Goal: Task Accomplishment & Management: Use online tool/utility

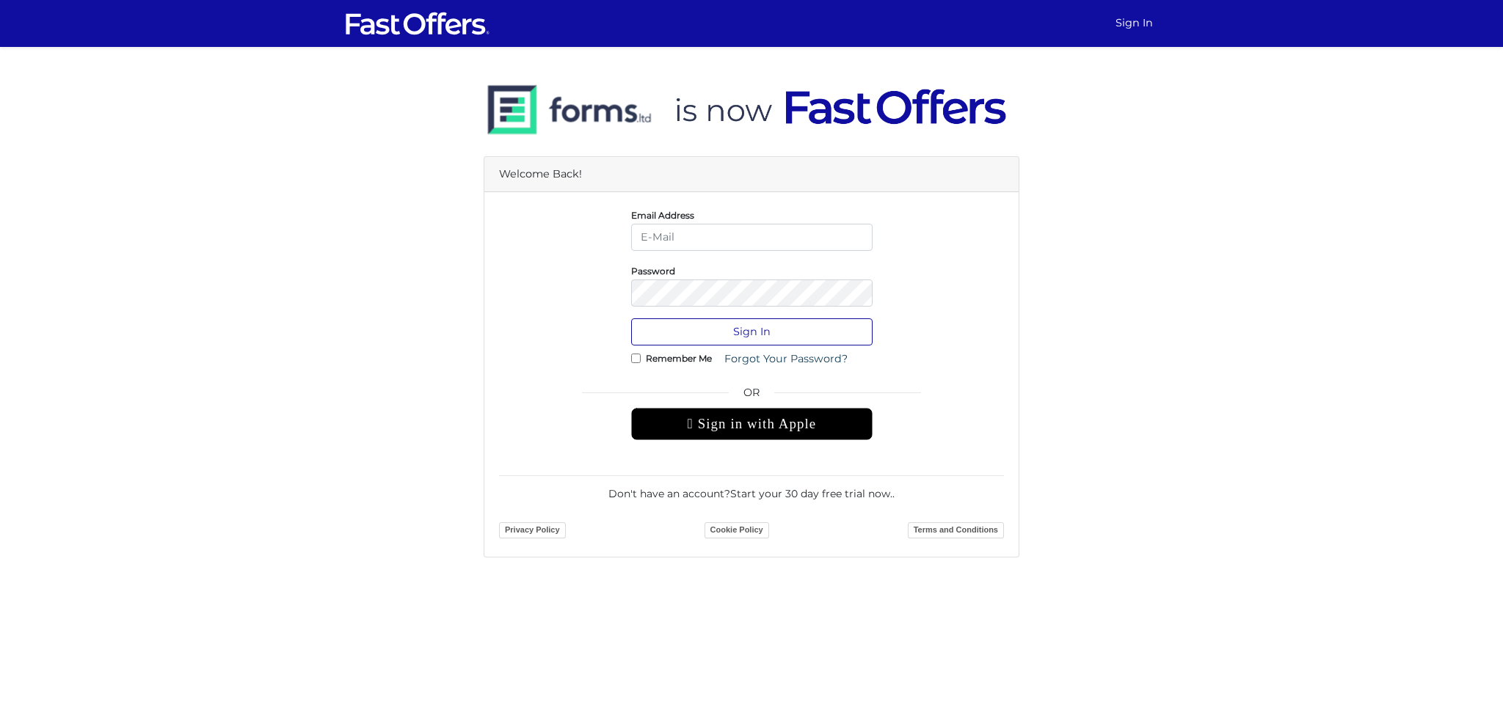
type input "linghaoc@hotmail.com"
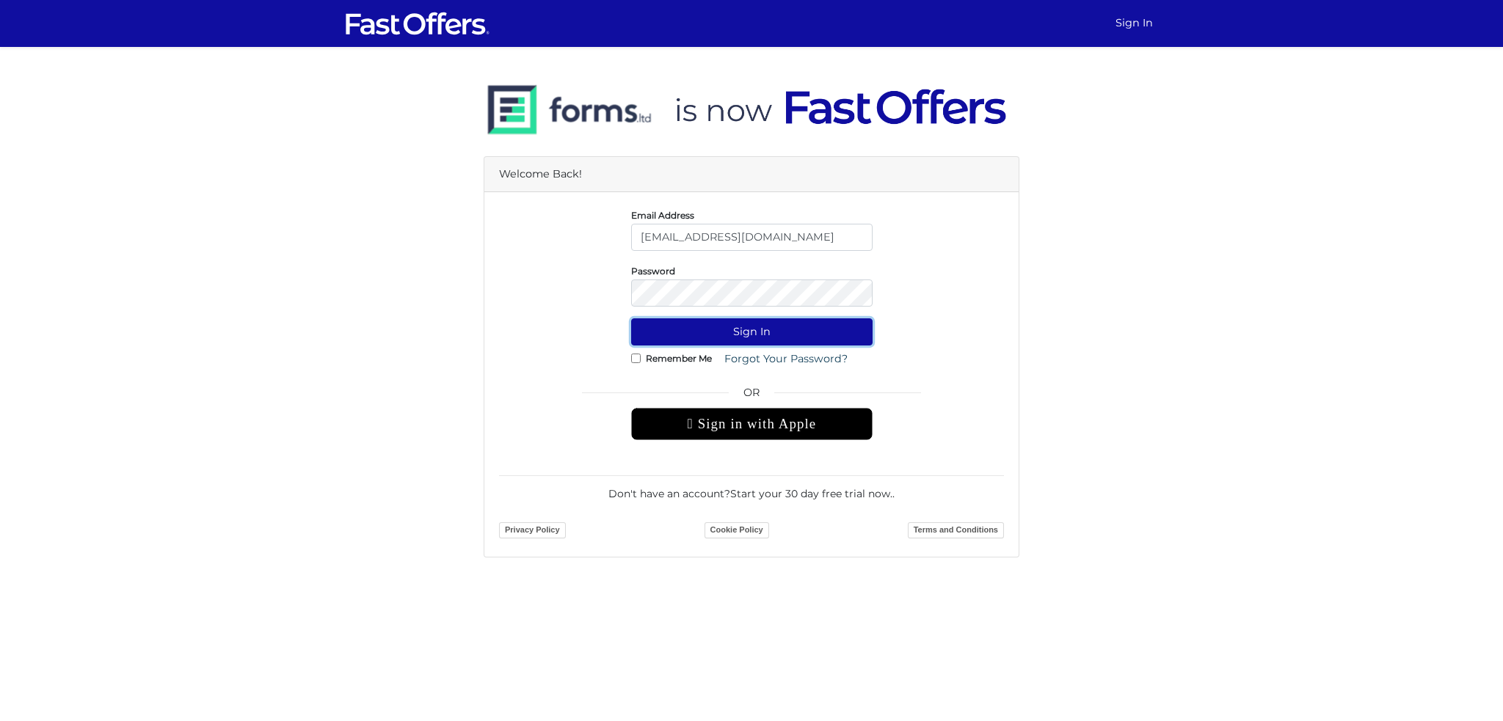
click at [777, 325] on button "Sign In" at bounding box center [751, 331] width 241 height 27
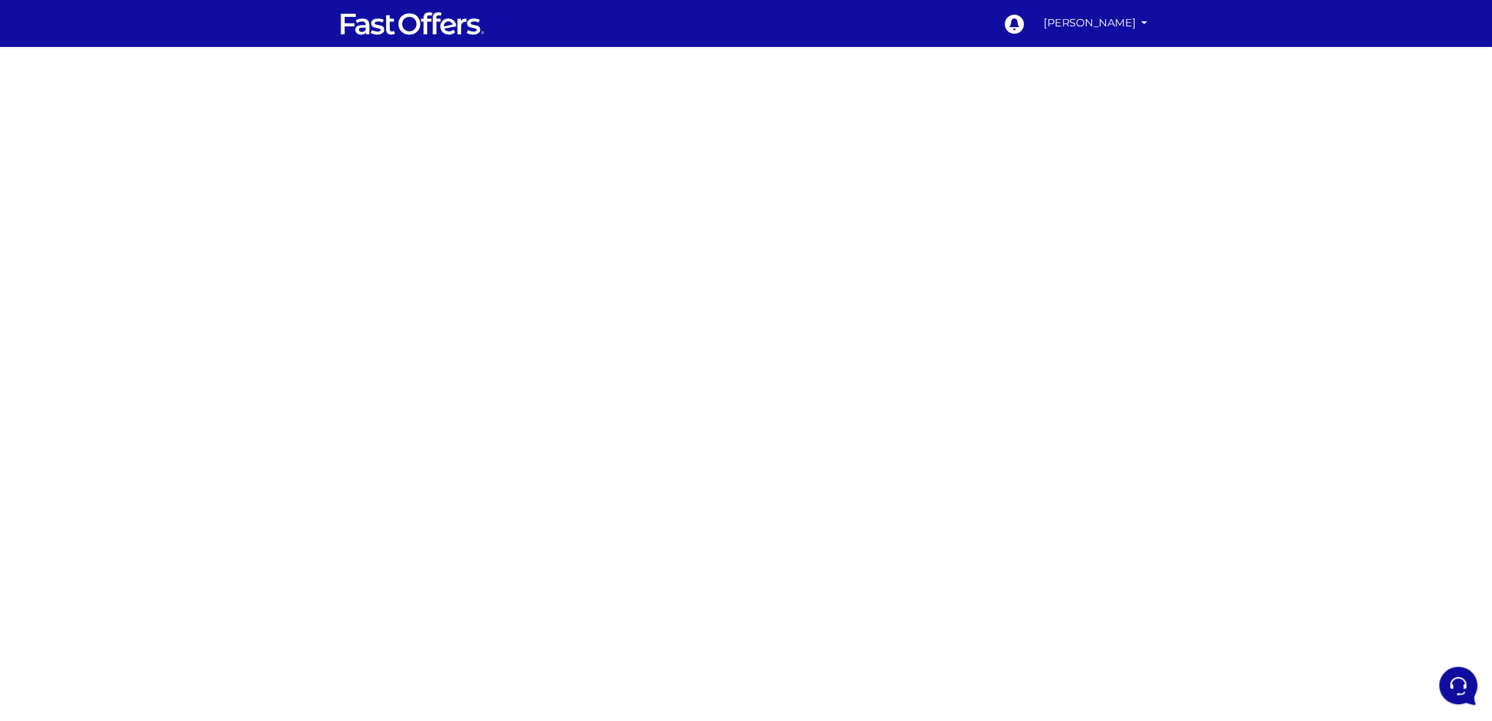
drag, startPoint x: 1341, startPoint y: 286, endPoint x: 917, endPoint y: 293, distance: 424.2
click at [1341, 286] on div at bounding box center [746, 432] width 1492 height 734
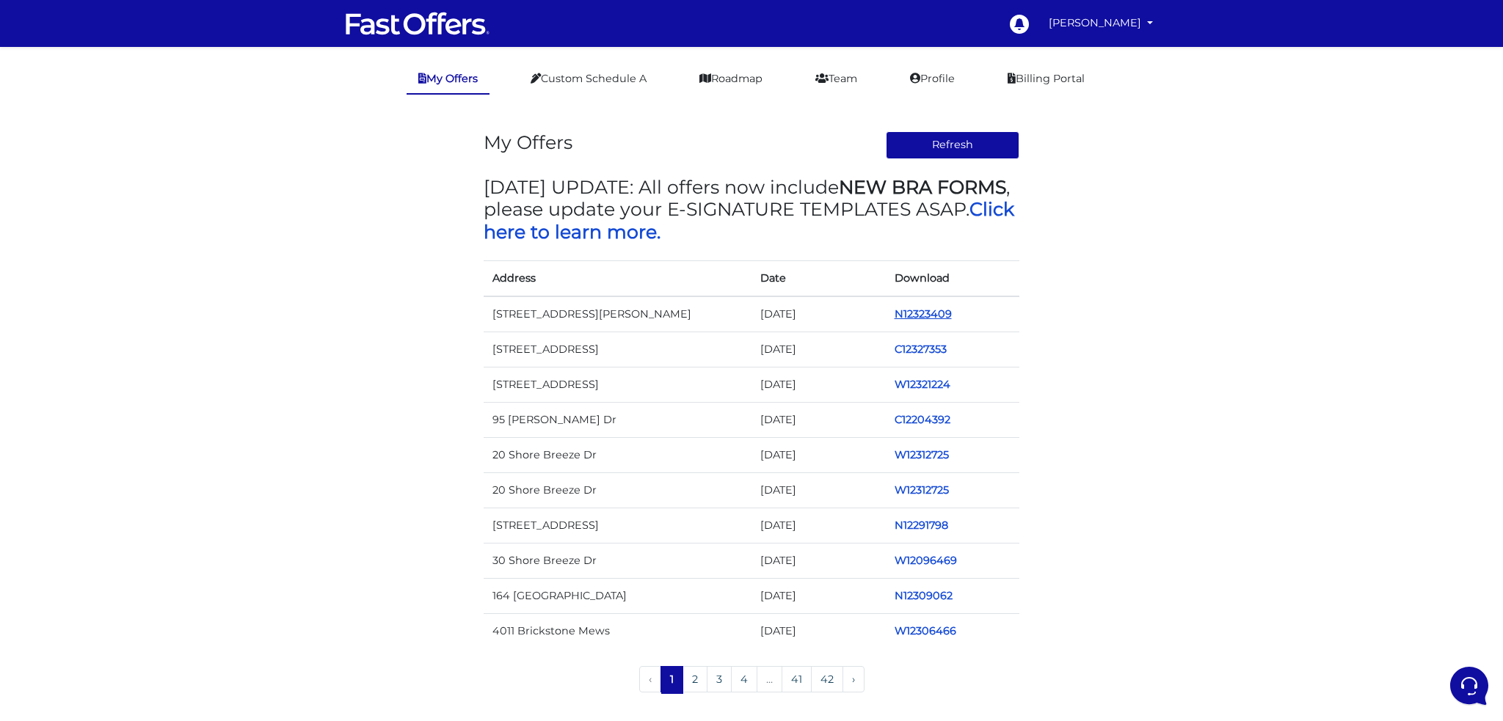
click at [936, 312] on link "N12323409" at bounding box center [923, 313] width 57 height 13
